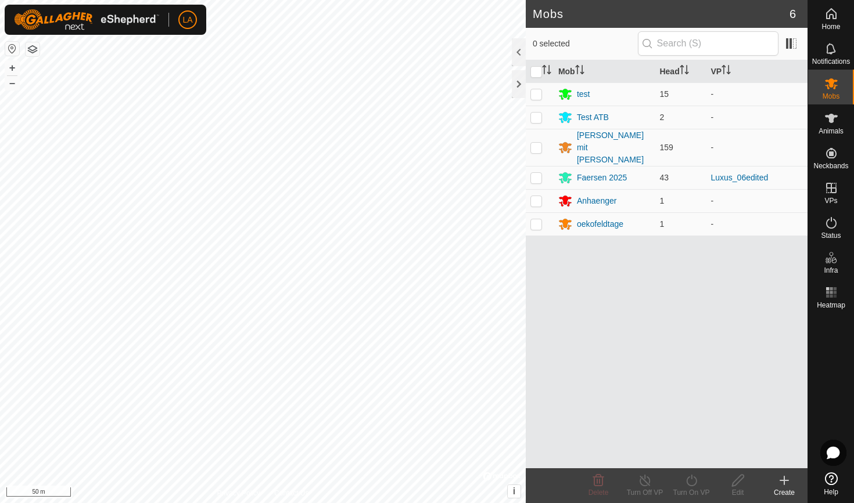
click at [784, 482] on icon at bounding box center [784, 481] width 0 height 8
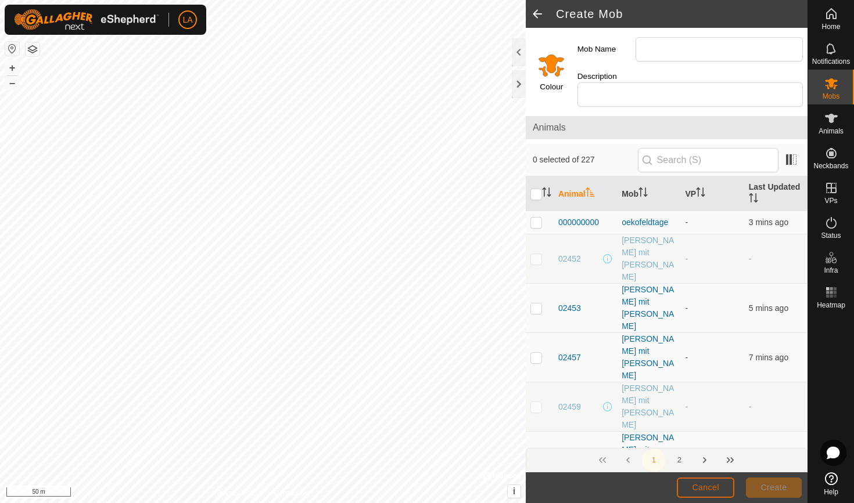
click at [710, 483] on span "Cancel" at bounding box center [705, 487] width 27 height 9
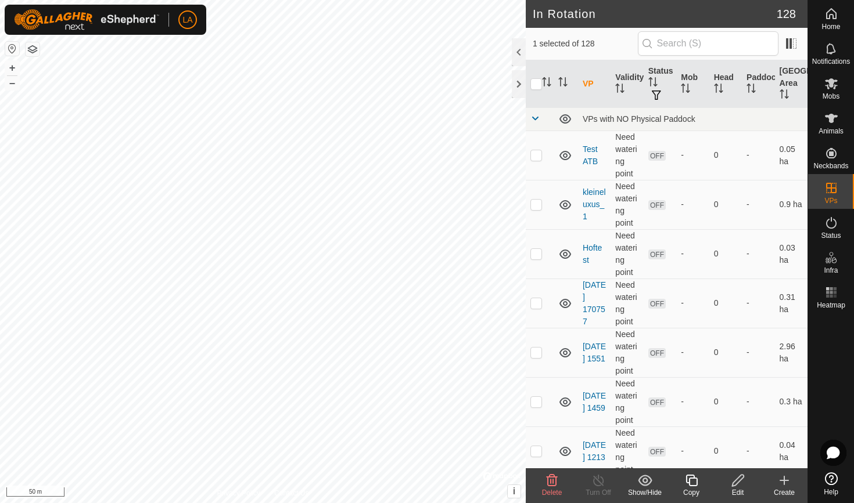
checkbox input "true"
checkbox input "false"
checkbox input "true"
checkbox input "false"
checkbox input "true"
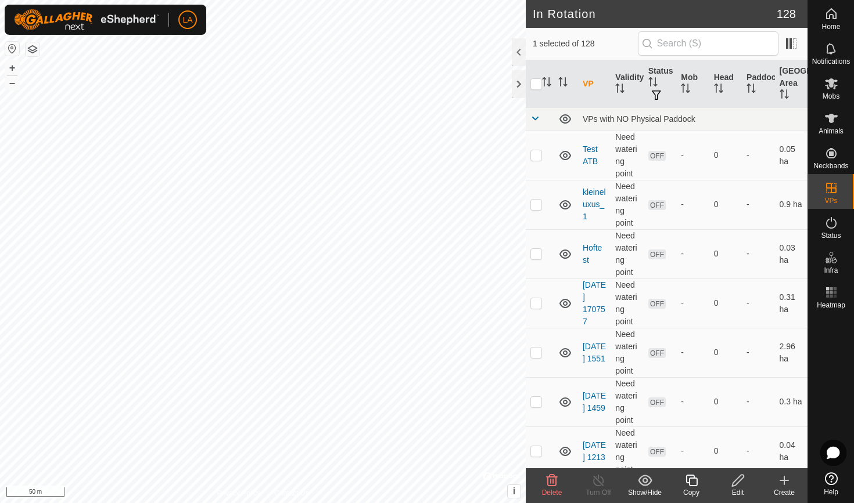
checkbox input "false"
checkbox input "true"
checkbox input "false"
checkbox input "true"
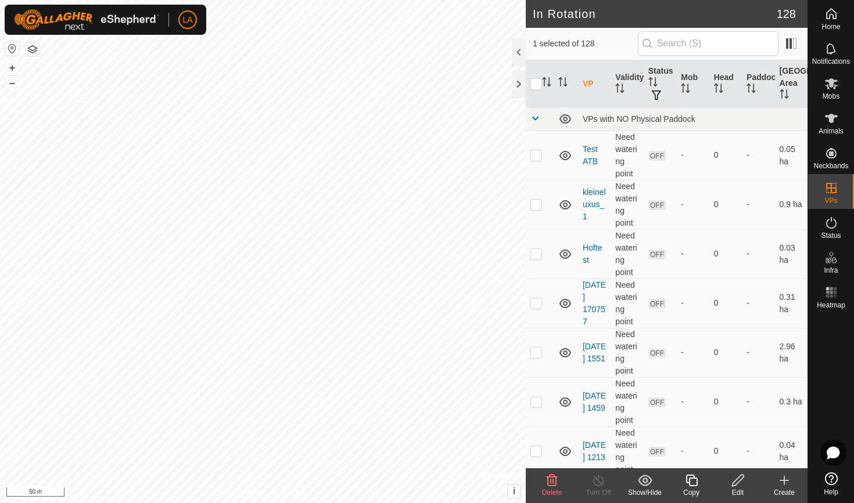
click at [730, 483] on icon at bounding box center [737, 481] width 15 height 14
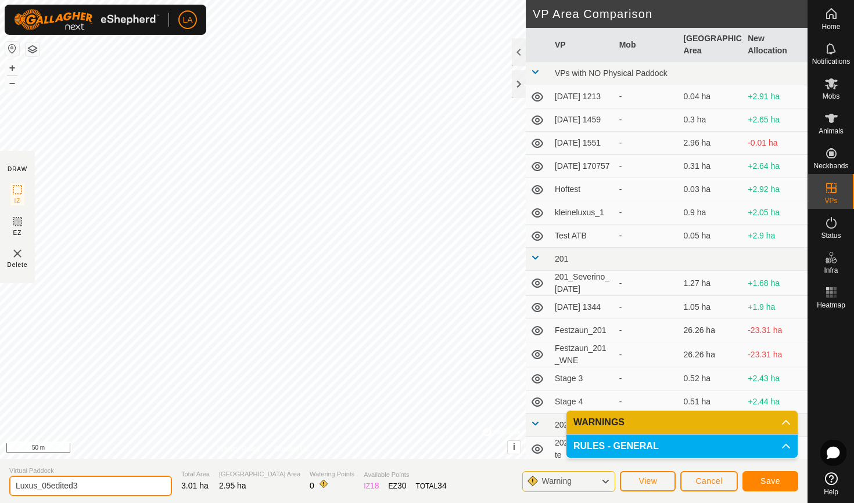
click at [39, 491] on input "Luxus_05edited3" at bounding box center [90, 486] width 163 height 20
click at [772, 477] on span "Save" at bounding box center [770, 481] width 20 height 9
